Goal: Task Accomplishment & Management: Use online tool/utility

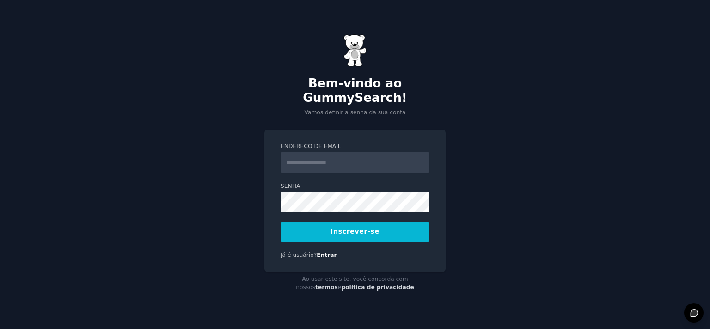
click at [345, 156] on input "Endereço de email" at bounding box center [355, 162] width 149 height 20
type input "**********"
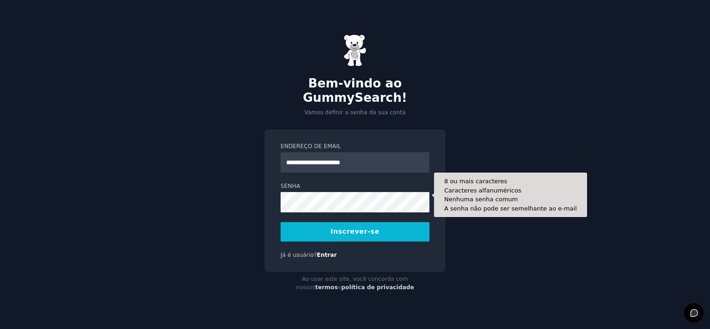
click at [332, 211] on form "**********" at bounding box center [355, 191] width 149 height 99
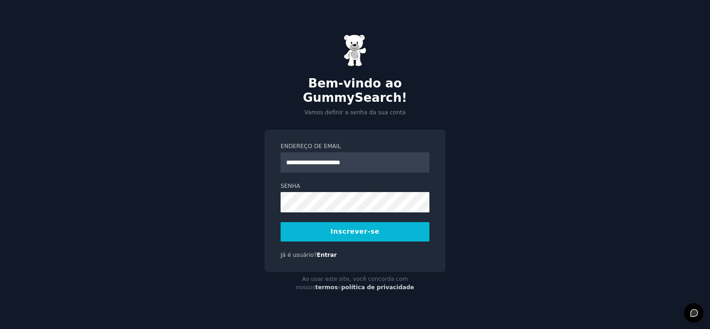
click at [365, 212] on form "**********" at bounding box center [355, 191] width 149 height 99
click at [374, 229] on button "Inscrever-se" at bounding box center [355, 231] width 149 height 19
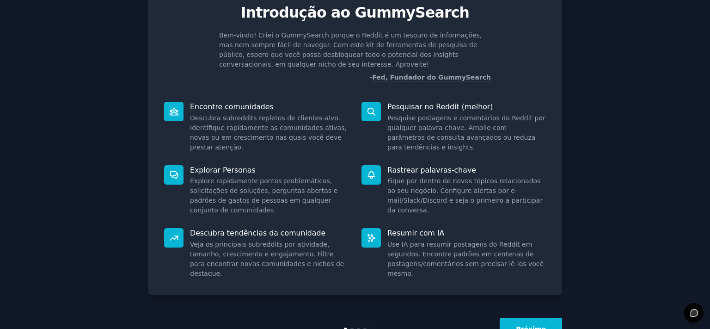
scroll to position [55, 0]
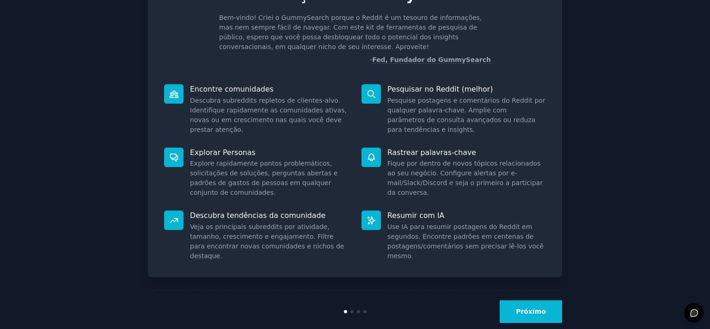
click at [544, 314] on font "Próximo" at bounding box center [531, 310] width 30 height 7
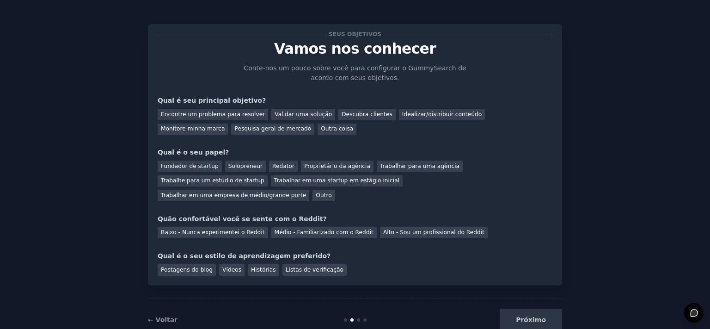
scroll to position [12, 0]
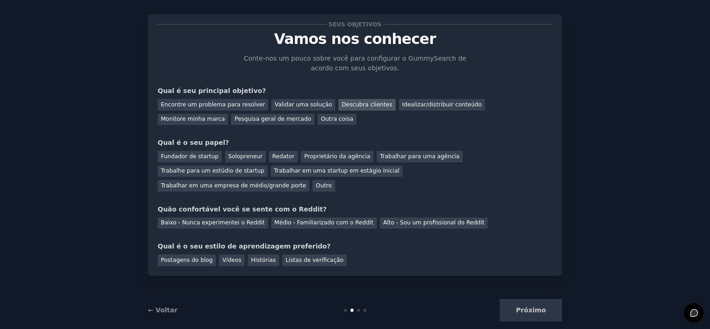
click at [361, 106] on font "Descubra clientes" at bounding box center [367, 104] width 51 height 6
click at [234, 116] on font "Pesquisa geral de mercado" at bounding box center [272, 119] width 77 height 6
click at [314, 100] on div "Validar uma solução" at bounding box center [303, 105] width 64 height 12
click at [360, 105] on font "Descubra clientes" at bounding box center [367, 104] width 51 height 6
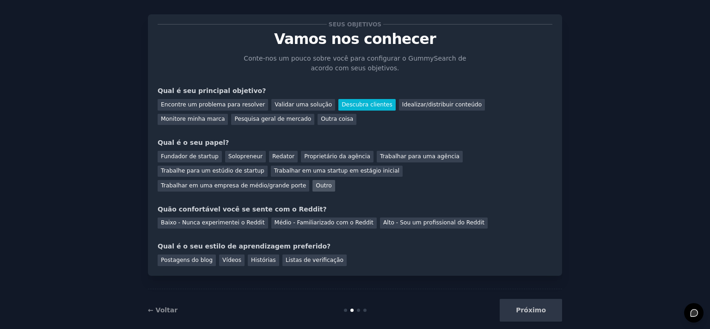
click at [331, 182] on font "Outro" at bounding box center [324, 185] width 16 height 6
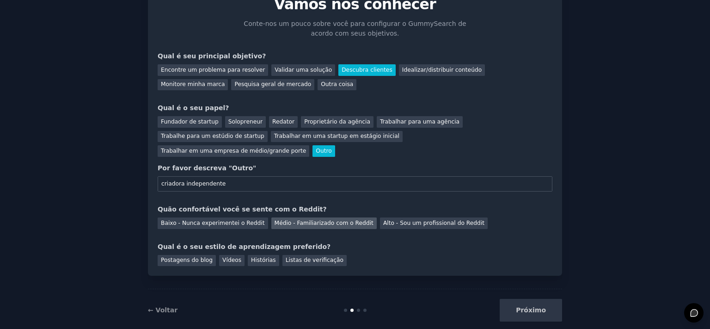
type input "criadora independente"
click at [296, 220] on font "Médio - Familiarizado com o Reddit" at bounding box center [324, 223] width 99 height 6
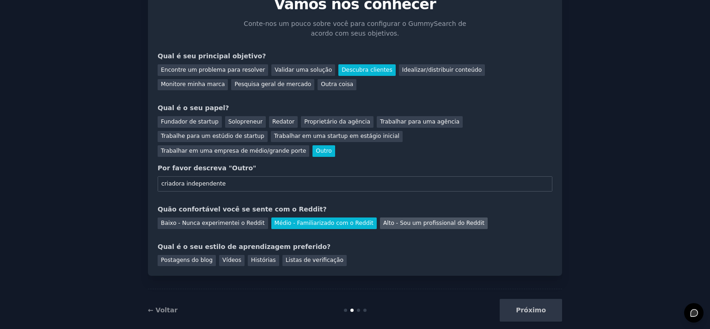
click at [423, 220] on font "Alto - Sou um profissional do Reddit" at bounding box center [433, 223] width 101 height 6
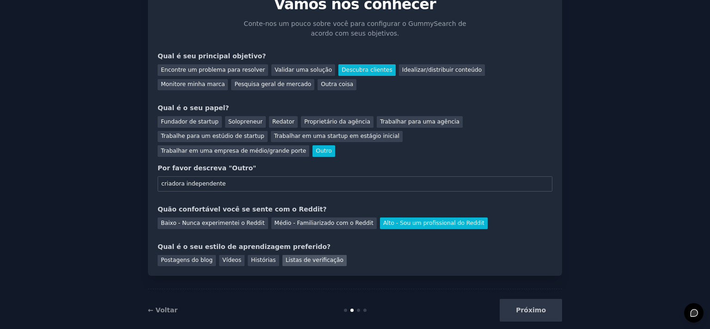
click at [308, 256] on font "Listas de verificação" at bounding box center [315, 259] width 58 height 6
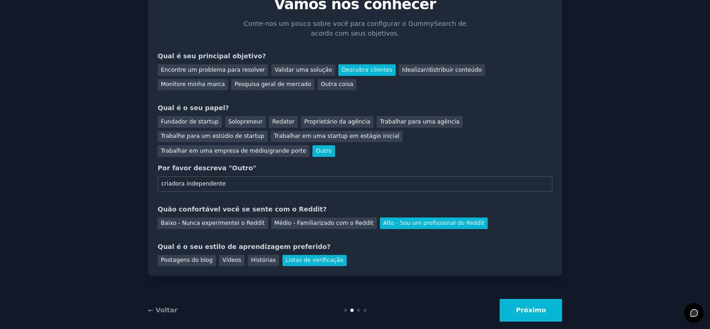
drag, startPoint x: 560, startPoint y: 294, endPoint x: 439, endPoint y: 271, distance: 122.7
click at [560, 299] on button "Próximo" at bounding box center [531, 310] width 62 height 23
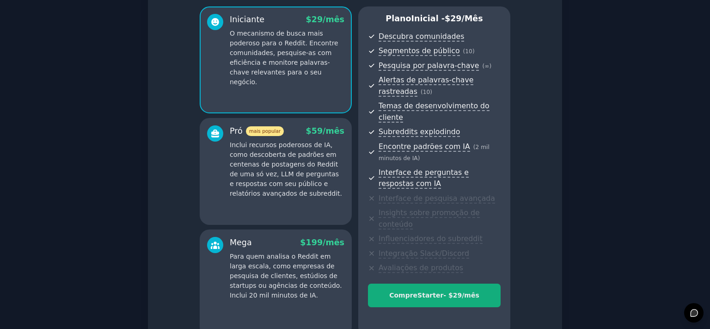
scroll to position [148, 0]
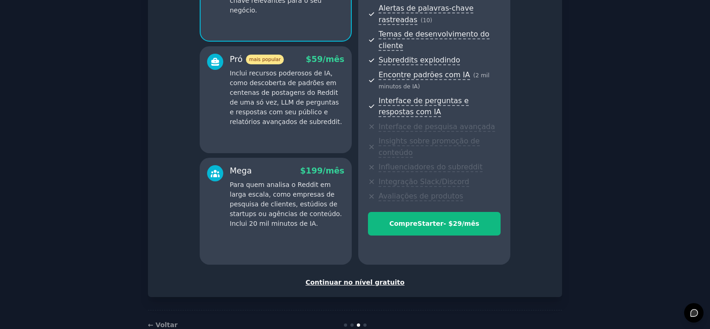
click at [366, 278] on font "Continuar no nível gratuito" at bounding box center [354, 281] width 99 height 7
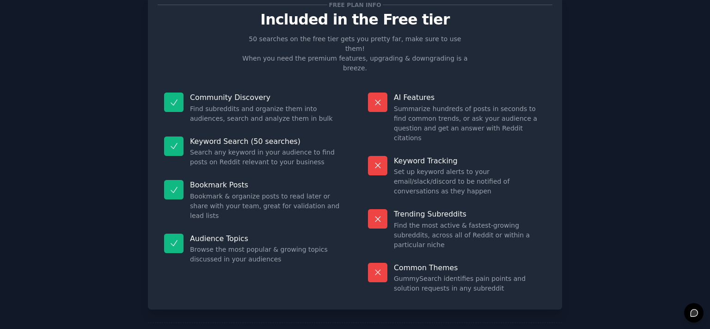
scroll to position [70, 0]
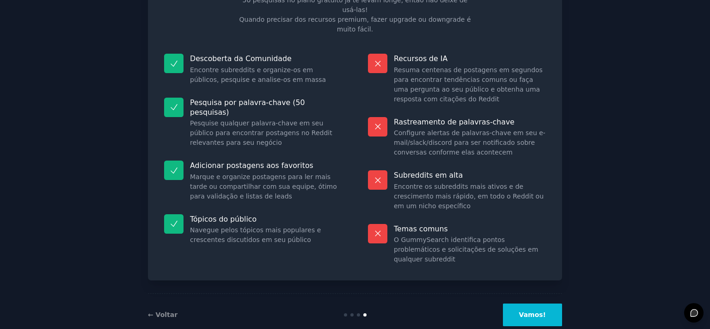
click at [533, 311] on font "Vamos!" at bounding box center [532, 314] width 27 height 7
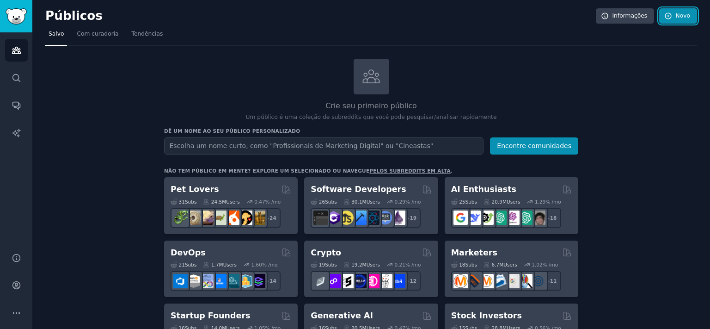
click at [690, 20] on link "Novo" at bounding box center [678, 16] width 38 height 16
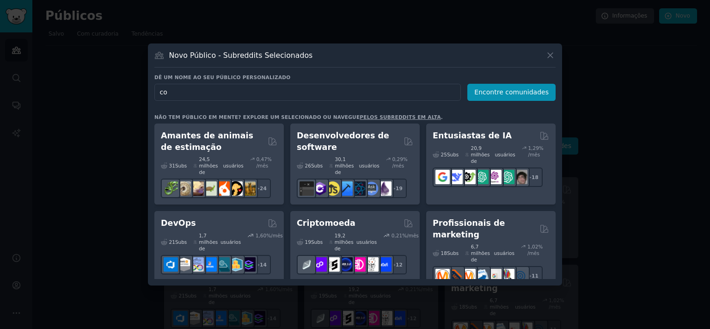
type input "c"
type input "microcomerciantes"
click button "Encontre comunidades" at bounding box center [511, 92] width 88 height 17
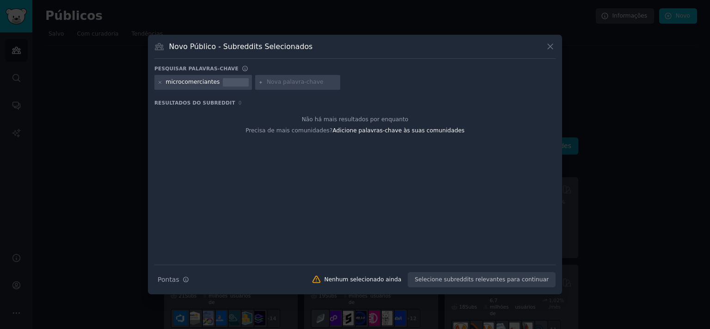
click at [229, 85] on div at bounding box center [236, 82] width 26 height 8
click at [177, 83] on font "microcomerciantes" at bounding box center [193, 82] width 54 height 6
click at [159, 82] on icon at bounding box center [160, 82] width 5 height 5
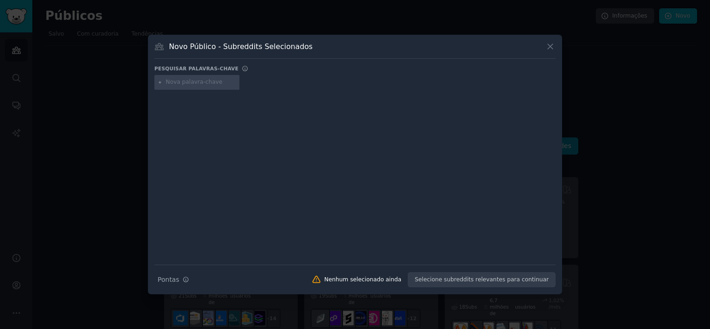
click at [161, 80] on icon at bounding box center [160, 82] width 5 height 5
click at [177, 81] on input "text" at bounding box center [201, 82] width 70 height 8
type input "mercadinhos"
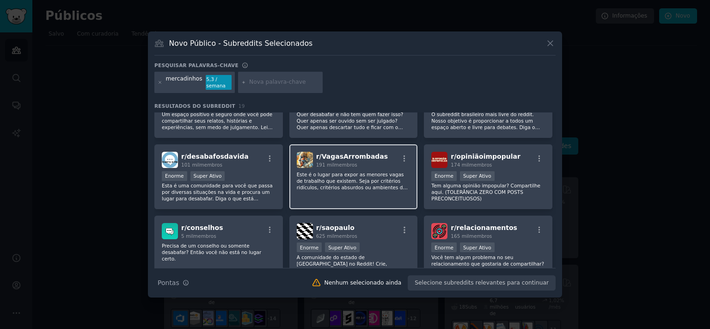
scroll to position [277, 0]
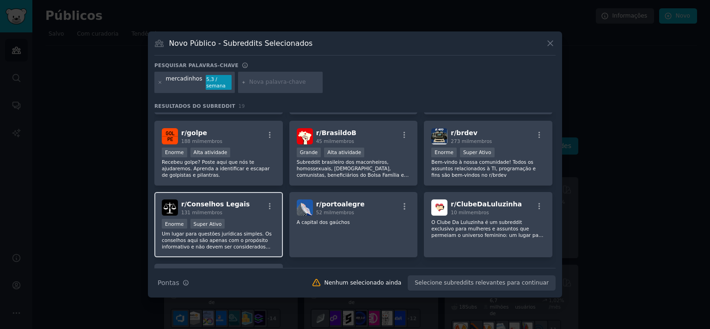
click at [217, 198] on div "r/ Conselhos Legais 131 mil membros Enorme Super Ativo Um lugar para questões j…" at bounding box center [218, 224] width 128 height 65
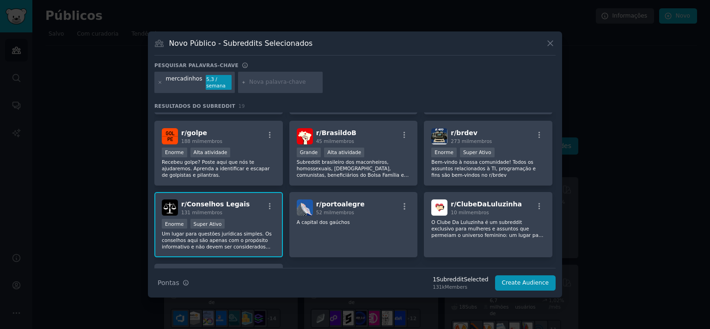
click at [217, 200] on font "Conselhos Legais" at bounding box center [218, 203] width 63 height 7
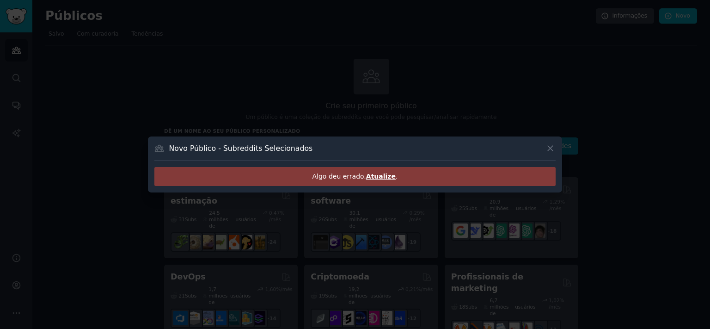
drag, startPoint x: 380, startPoint y: 181, endPoint x: 384, endPoint y: 174, distance: 8.1
click at [381, 180] on div "Algo deu errado. Atualize ." at bounding box center [354, 176] width 401 height 19
click at [384, 174] on font "Atualize" at bounding box center [381, 175] width 30 height 7
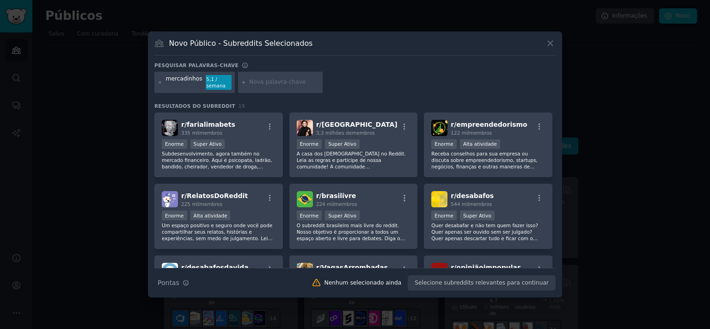
click at [261, 67] on div "Pesquisar palavras-chave" at bounding box center [354, 67] width 401 height 10
click at [538, 125] on icon "button" at bounding box center [539, 126] width 8 height 8
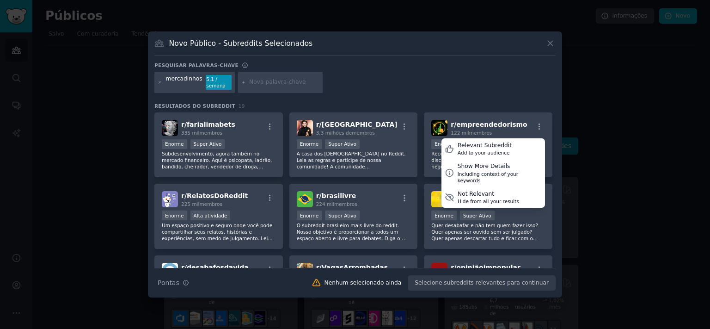
click at [612, 79] on div at bounding box center [355, 164] width 710 height 329
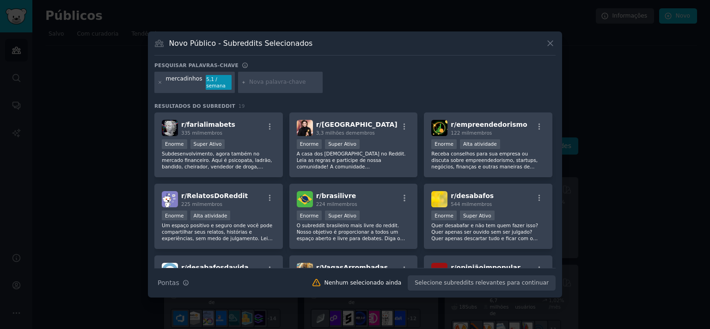
click at [276, 78] on input "text" at bounding box center [284, 82] width 70 height 8
type input "comércio"
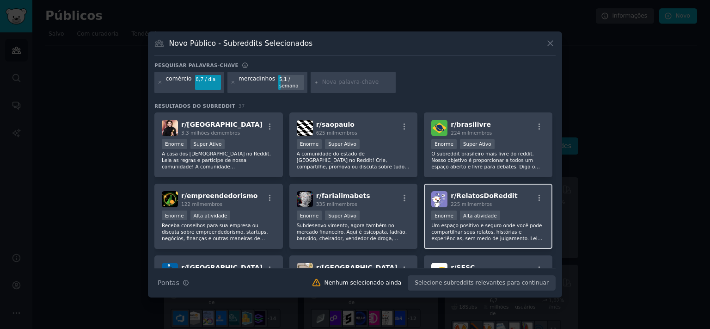
click at [482, 232] on font "Um espaço positivo e seguro onde você pode compartilhar seus relatos, histórias…" at bounding box center [486, 234] width 111 height 25
